Goal: Find specific page/section

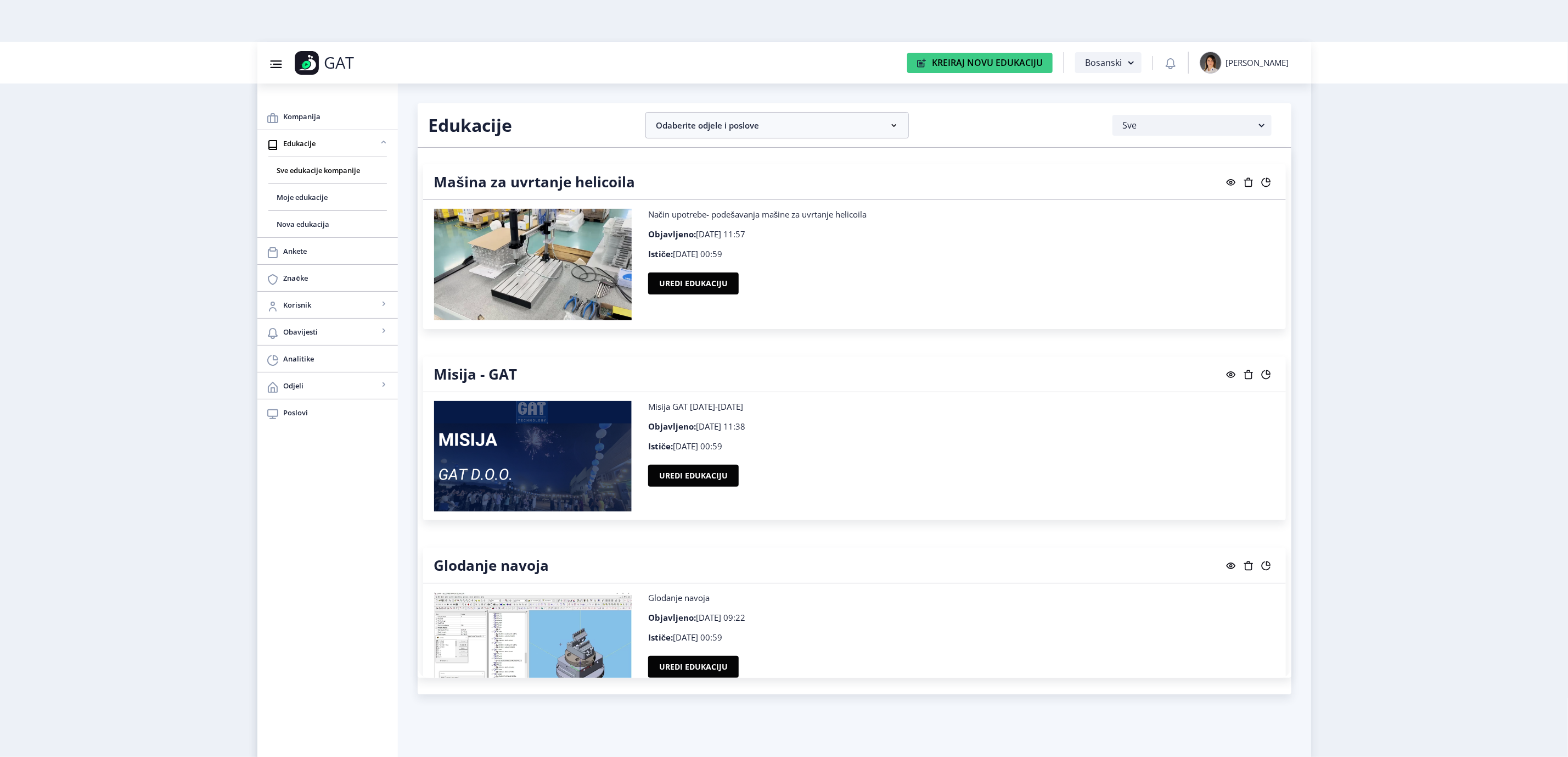
click at [1266, 184] on rect at bounding box center [1266, 183] width 11 height 11
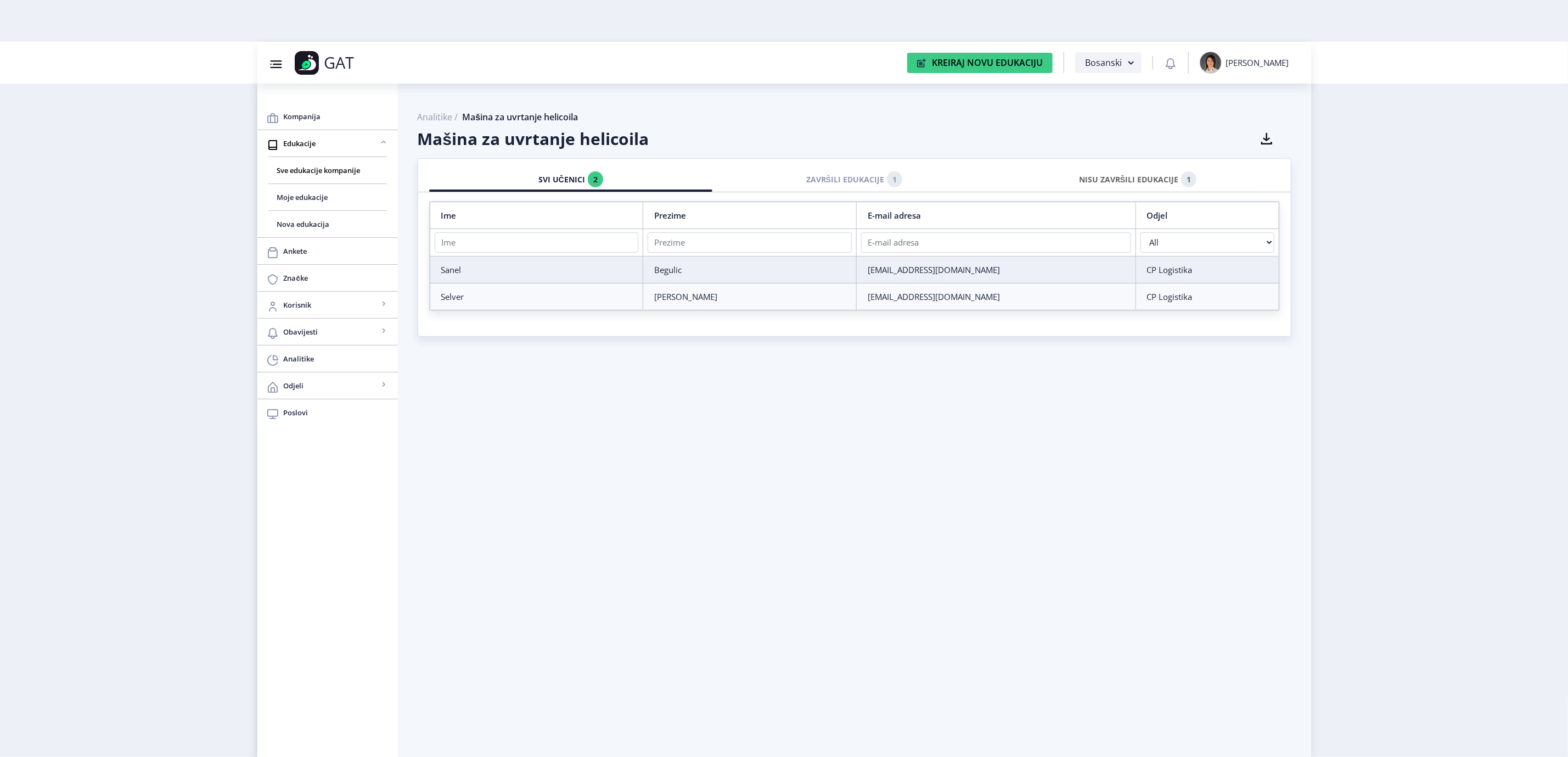
click at [1121, 180] on div "NISU ZAVRŠILI EDUKACIJE 1" at bounding box center [1138, 180] width 267 height 24
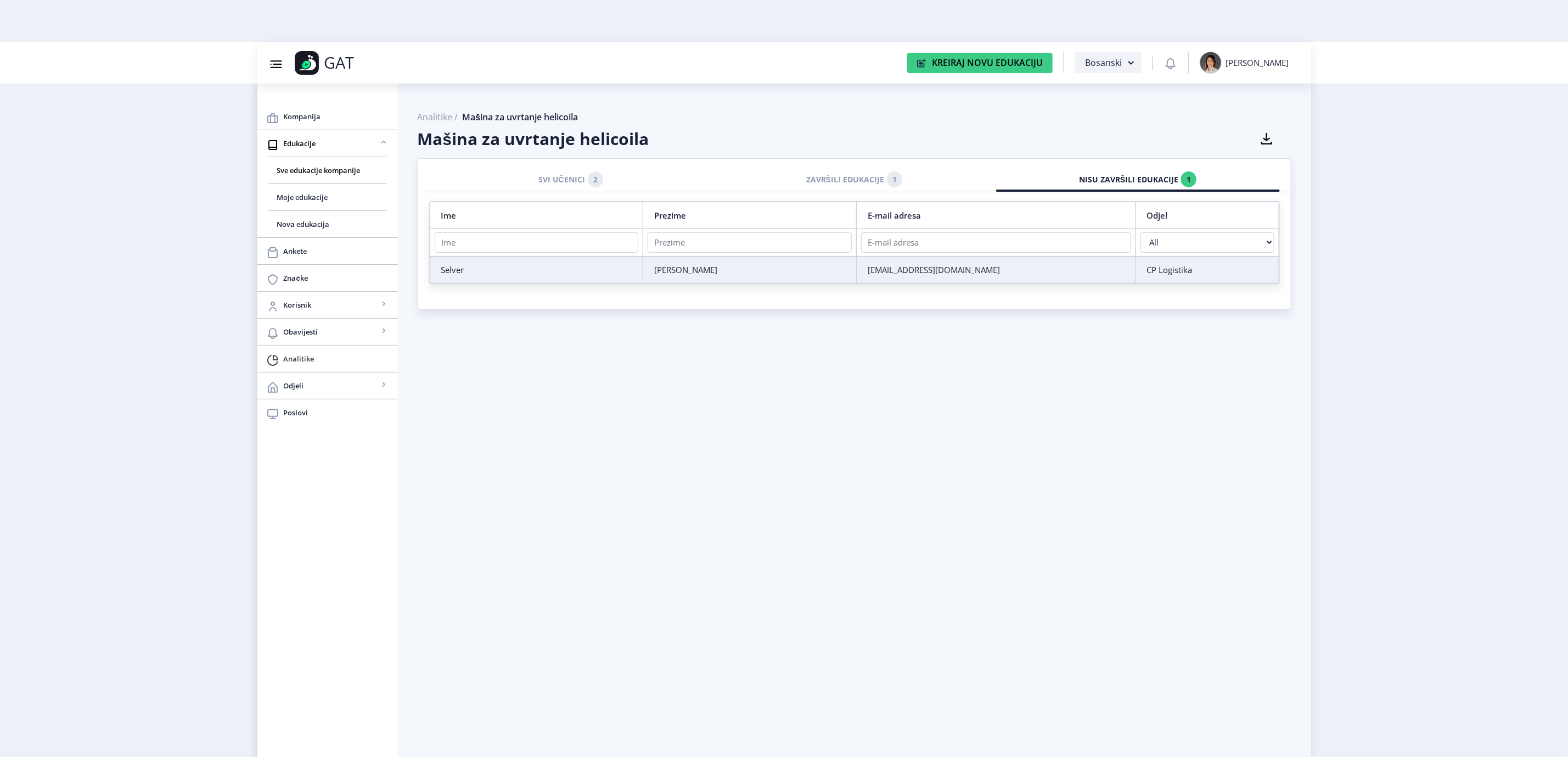
click at [298, 354] on span "Analitike" at bounding box center [335, 358] width 105 height 13
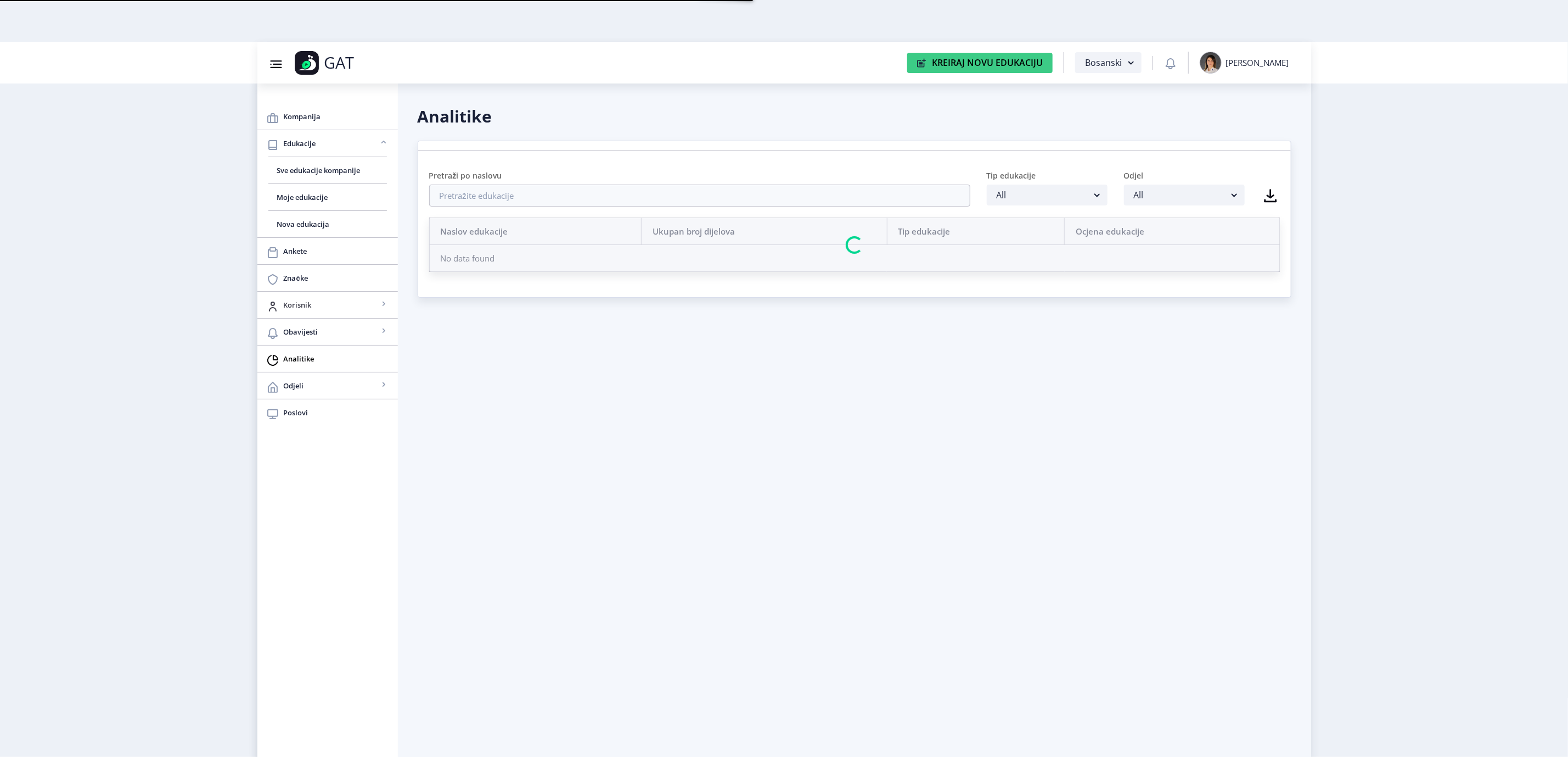
click at [334, 294] on link "Korisnik" at bounding box center [327, 305] width 141 height 26
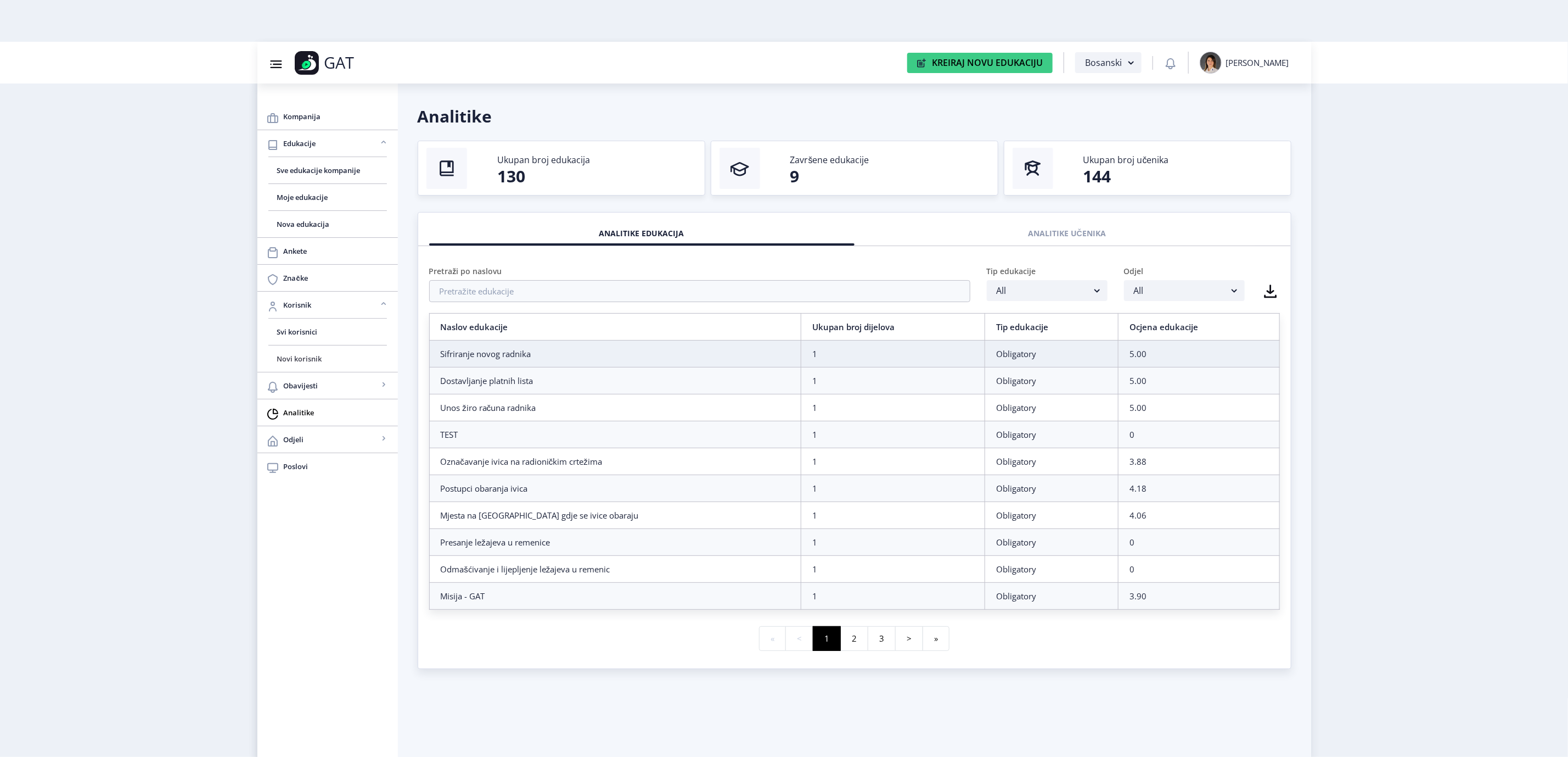
click at [320, 352] on link "Novi korisnik" at bounding box center [327, 358] width 118 height 26
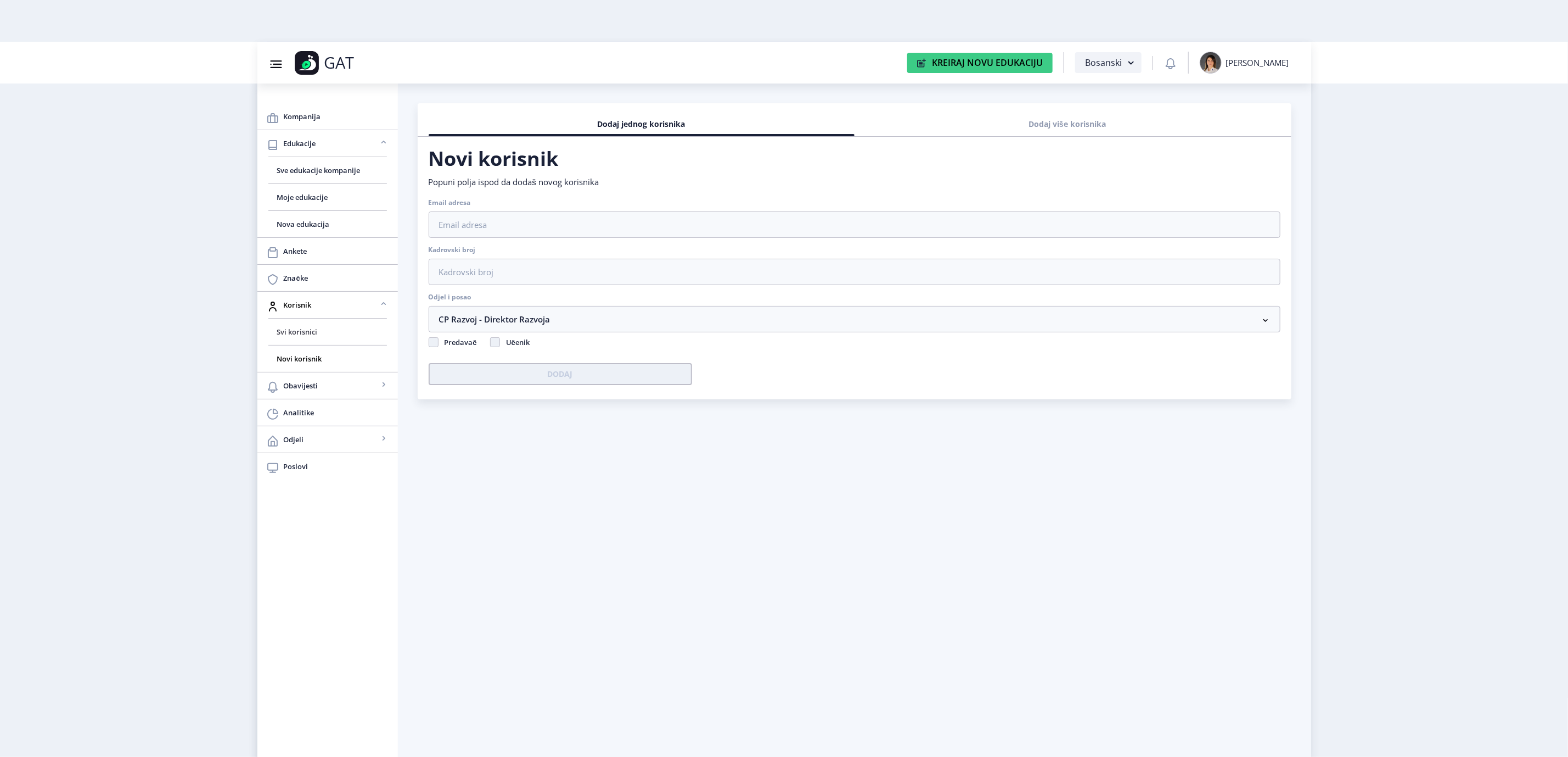
click at [315, 332] on span "Svi korisnici" at bounding box center [327, 332] width 101 height 13
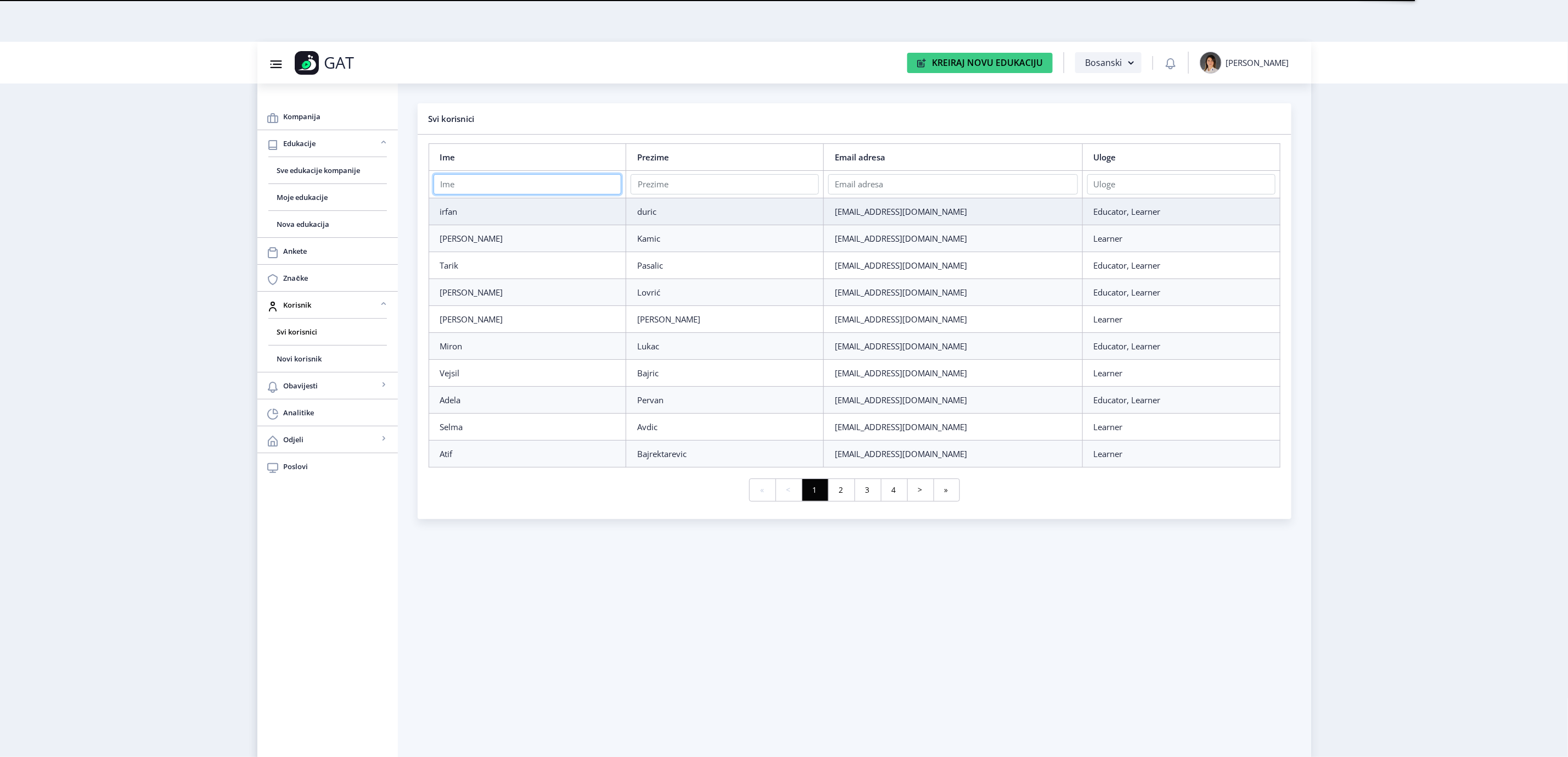
click at [492, 191] on input "text" at bounding box center [527, 185] width 188 height 21
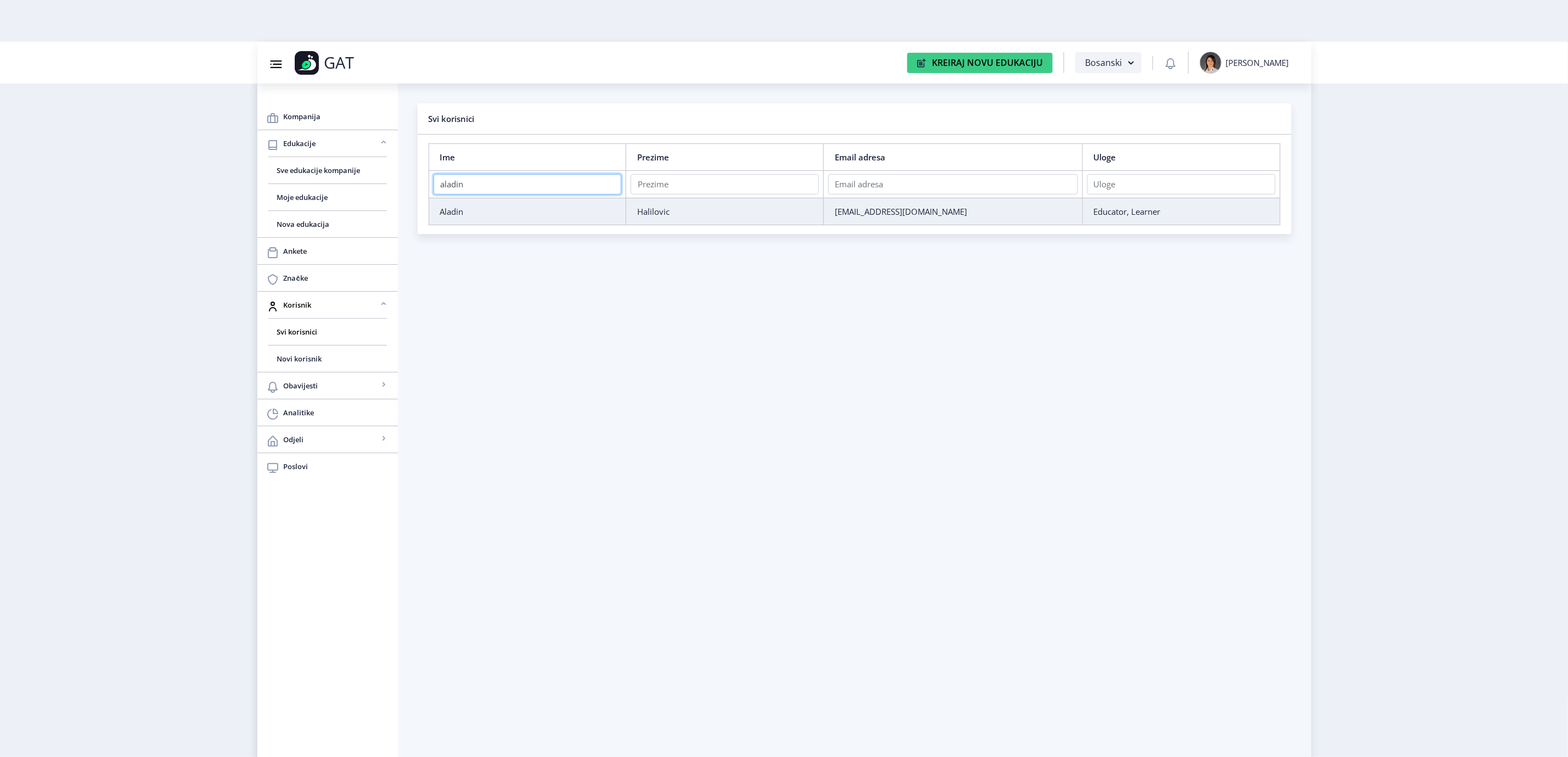
type input "aladin"
click at [677, 217] on div "Halilovic" at bounding box center [725, 212] width 175 height 11
